Goal: Task Accomplishment & Management: Use online tool/utility

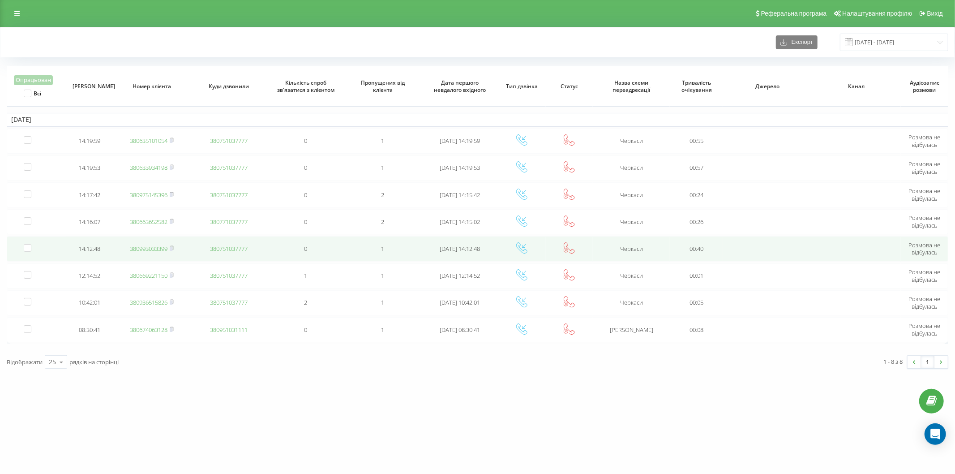
click at [139, 246] on link "380993033399" at bounding box center [149, 249] width 38 height 8
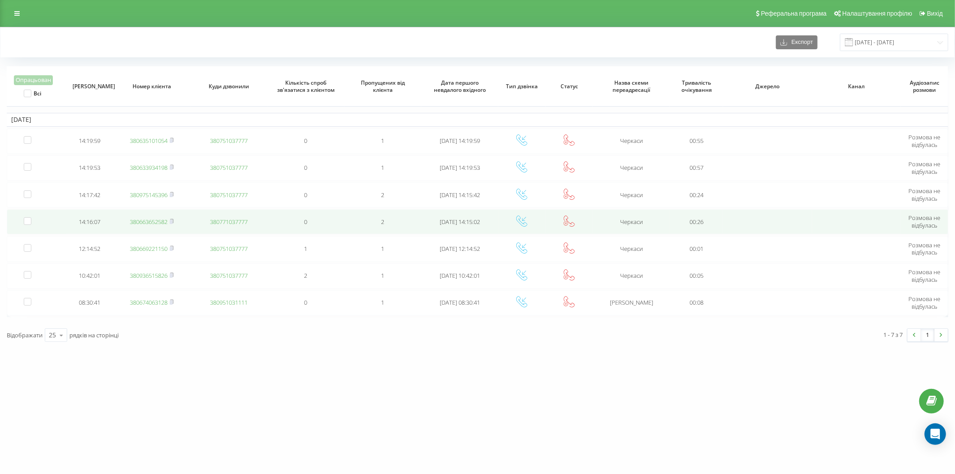
click at [140, 220] on link "380663652582" at bounding box center [149, 222] width 38 height 8
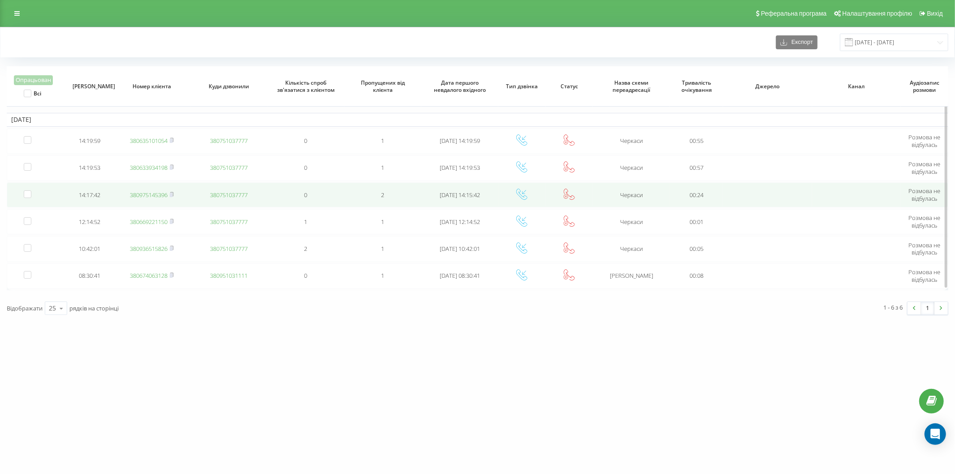
click at [142, 196] on link "380975145396" at bounding box center [149, 195] width 38 height 8
click at [140, 196] on link "380635101054" at bounding box center [149, 195] width 38 height 8
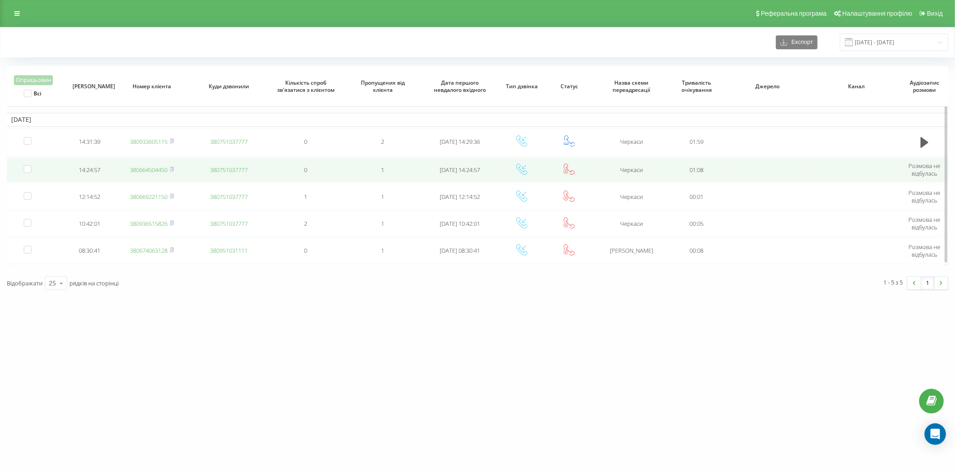
click at [141, 166] on link "380664504450" at bounding box center [149, 170] width 38 height 8
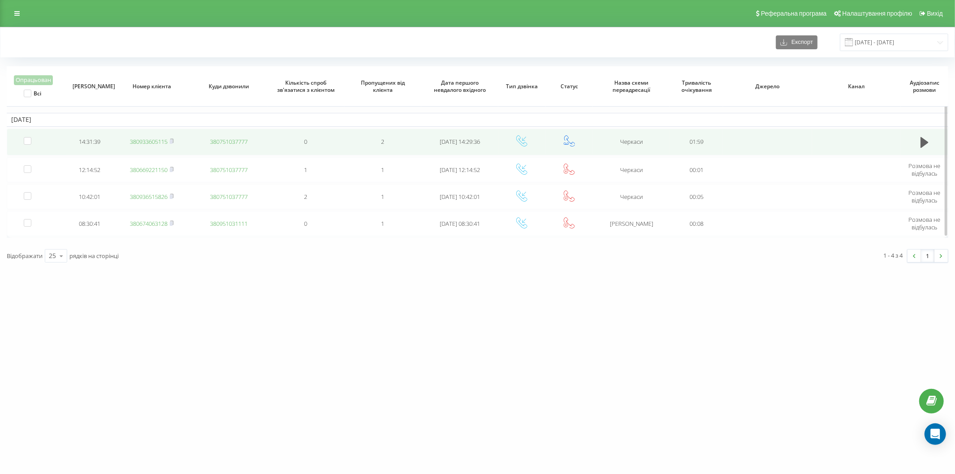
click at [151, 139] on link "380933605115" at bounding box center [149, 142] width 38 height 8
click at [142, 141] on link "380674531453" at bounding box center [149, 141] width 38 height 8
click at [142, 141] on link "380632535929" at bounding box center [149, 141] width 38 height 8
